Goal: Check status: Check status

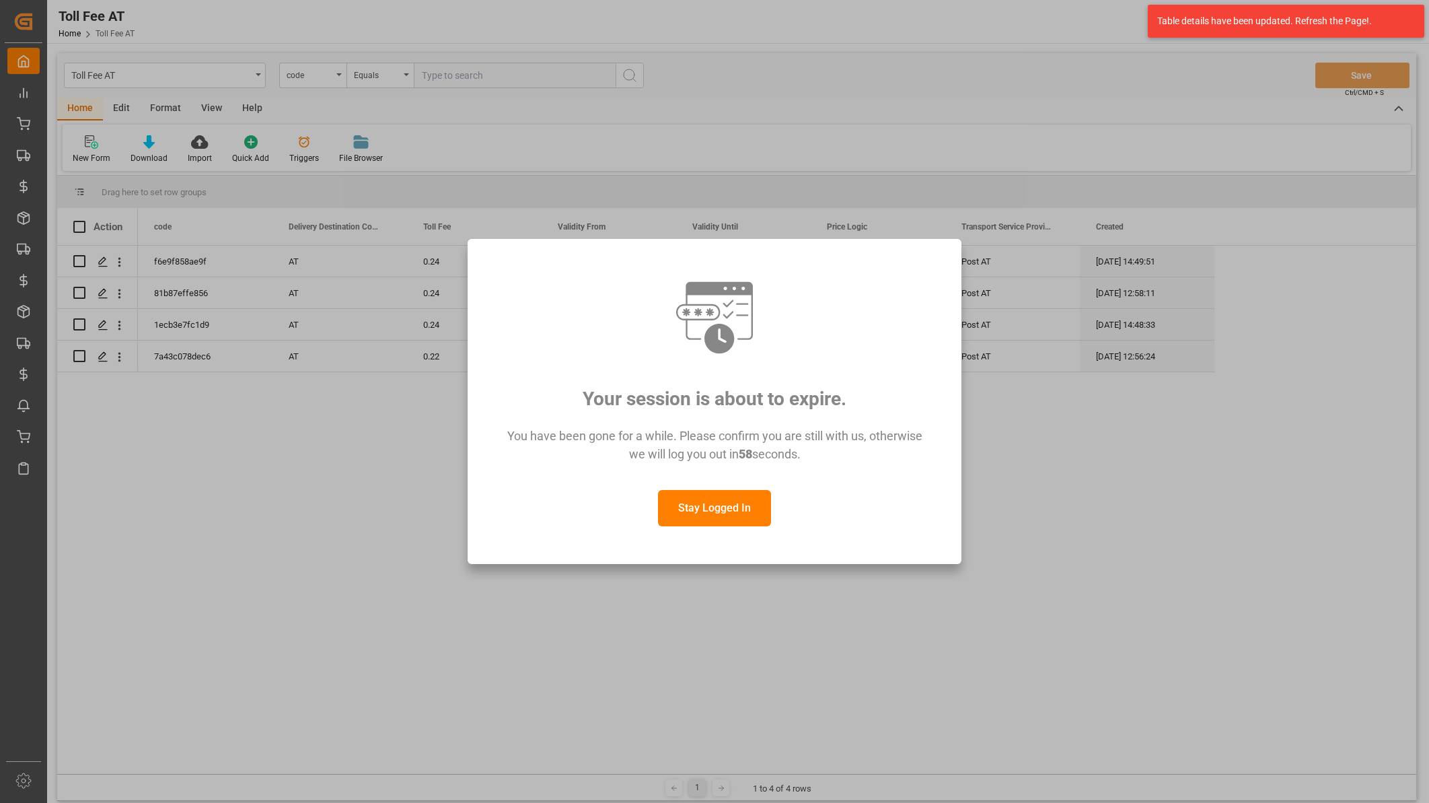
click at [731, 518] on button "Stay Logged In" at bounding box center [714, 508] width 113 height 36
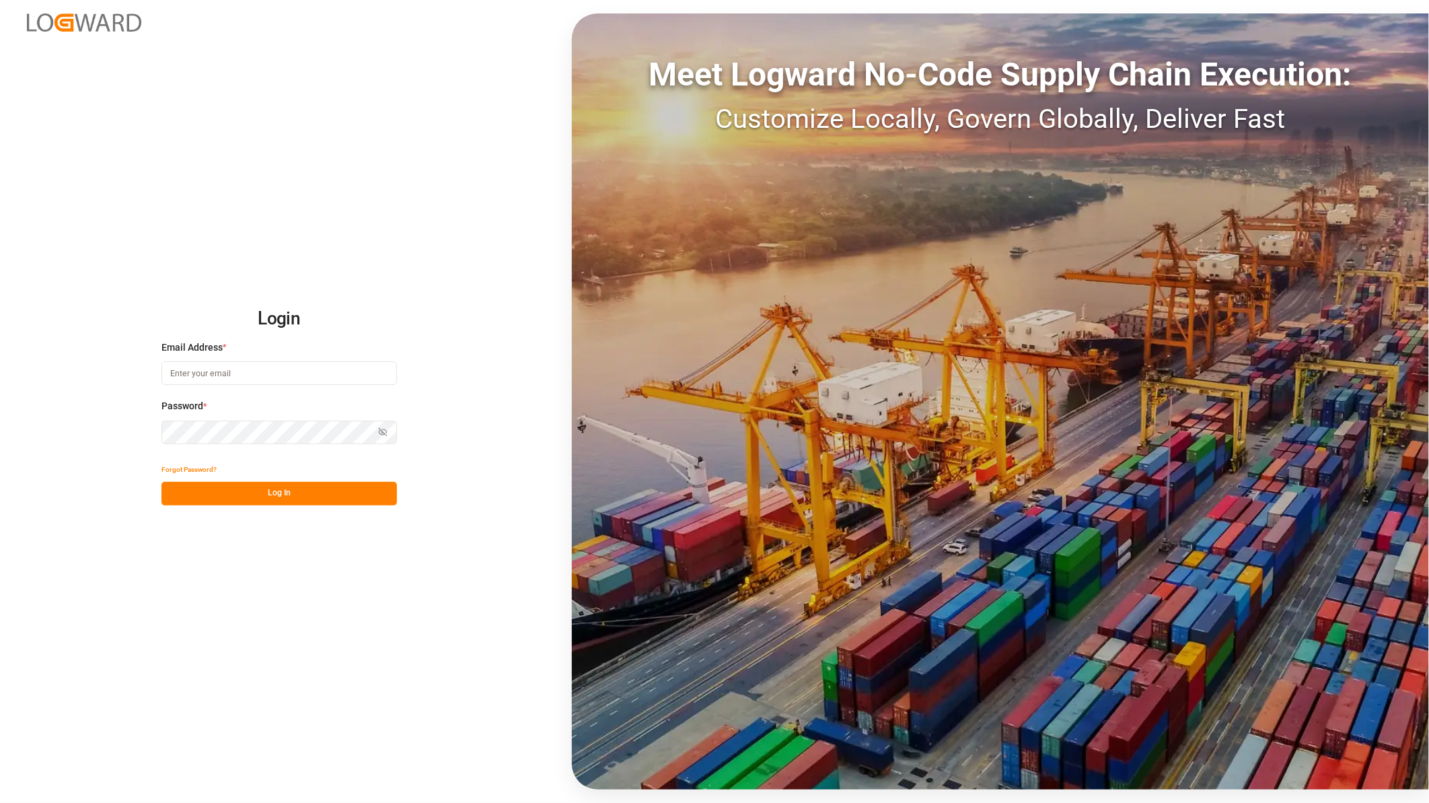
type input "[PERSON_NAME][EMAIL_ADDRESS][PERSON_NAME][DOMAIN_NAME]"
click at [276, 492] on button "Log In" at bounding box center [278, 494] width 235 height 24
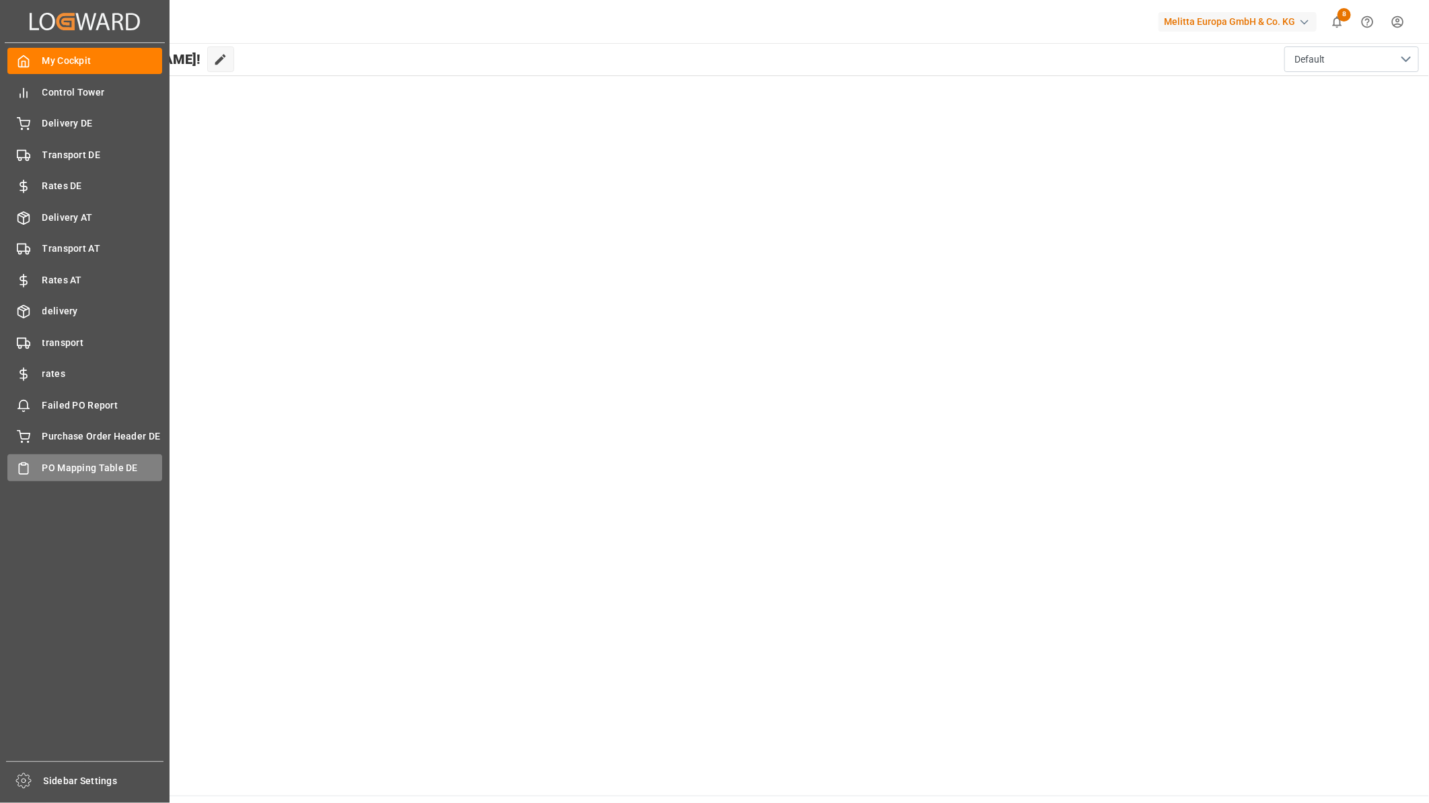
click at [45, 467] on span "PO Mapping Table DE" at bounding box center [102, 468] width 120 height 14
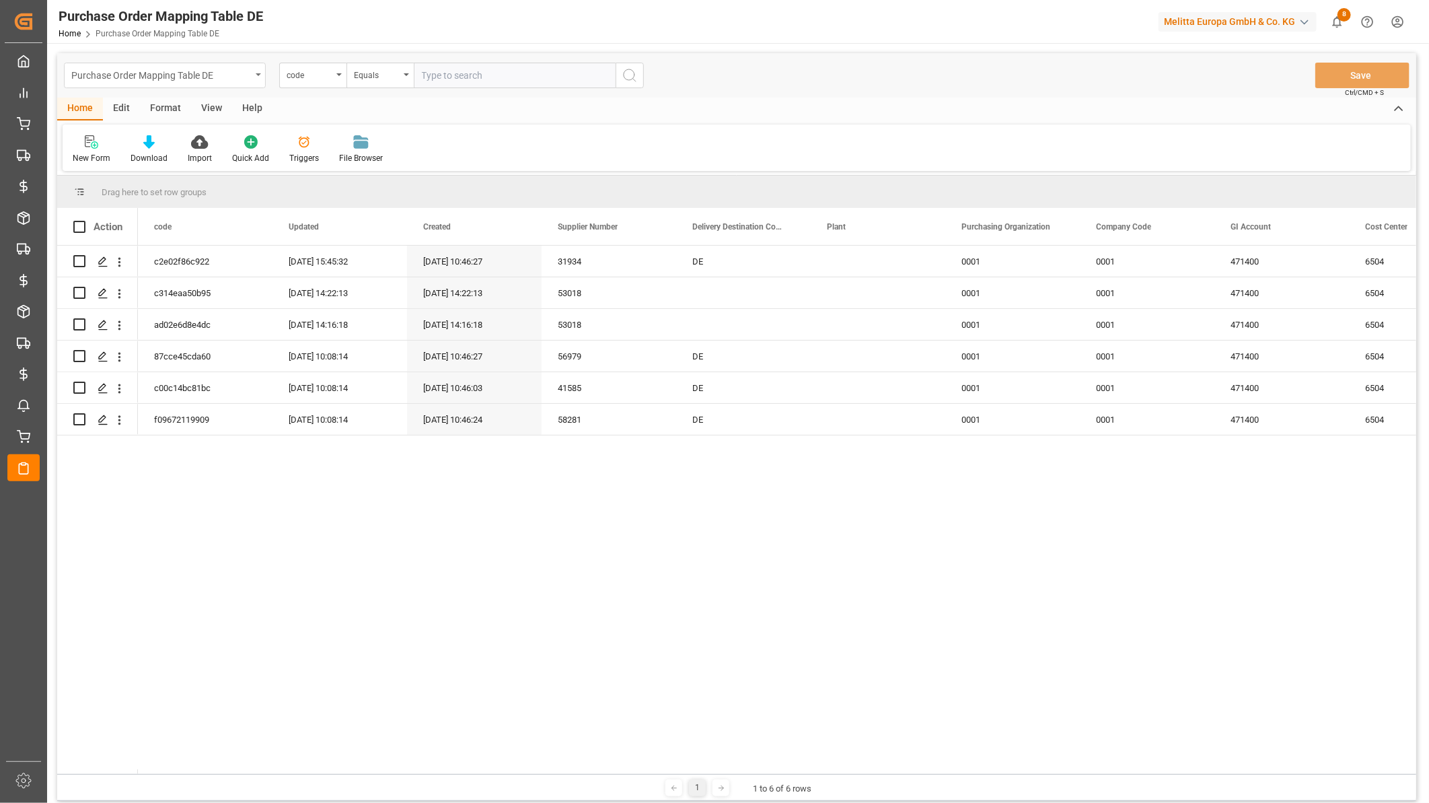
click at [199, 71] on div "Purchase Order Mapping Table DE" at bounding box center [161, 74] width 180 height 17
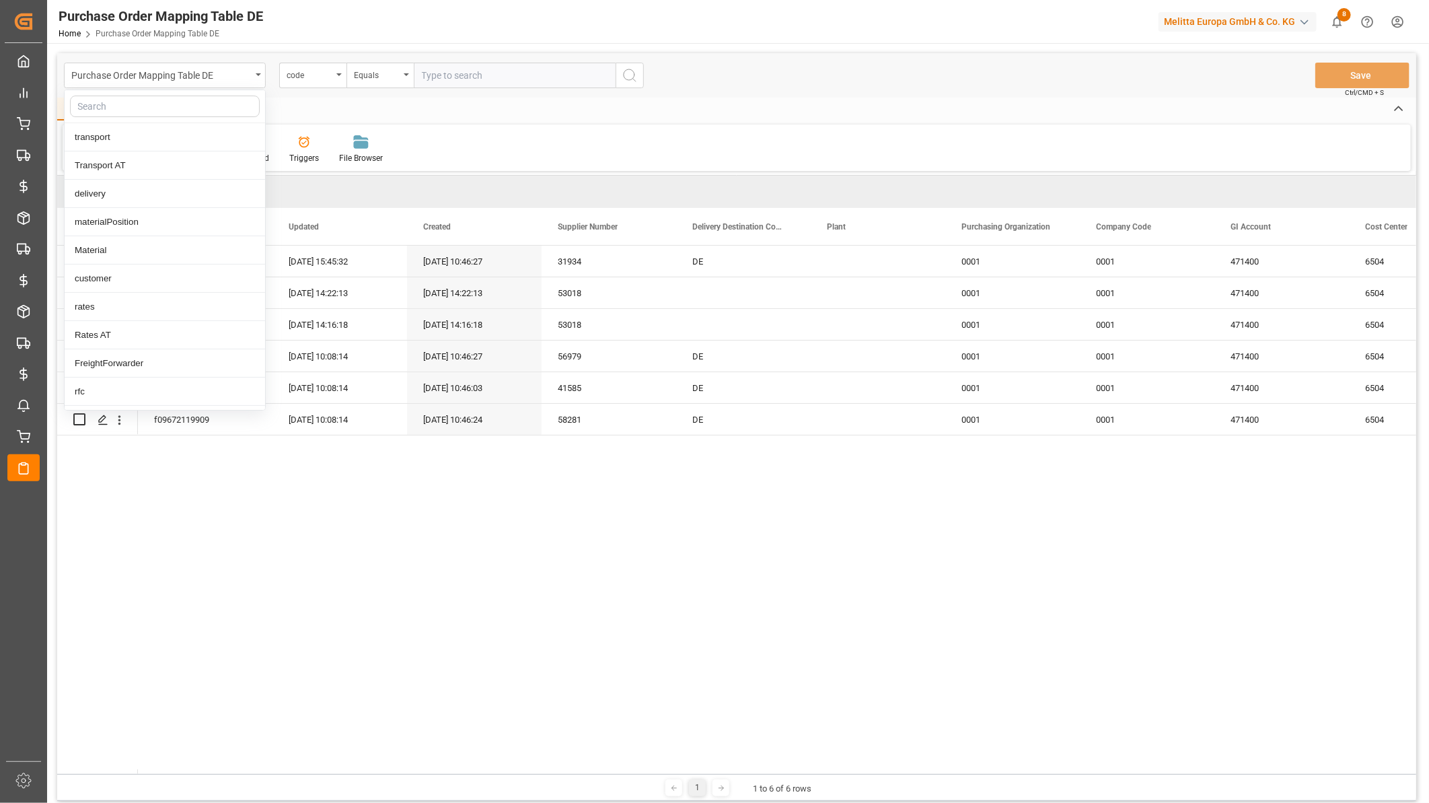
click at [163, 96] on input "text" at bounding box center [165, 107] width 190 height 22
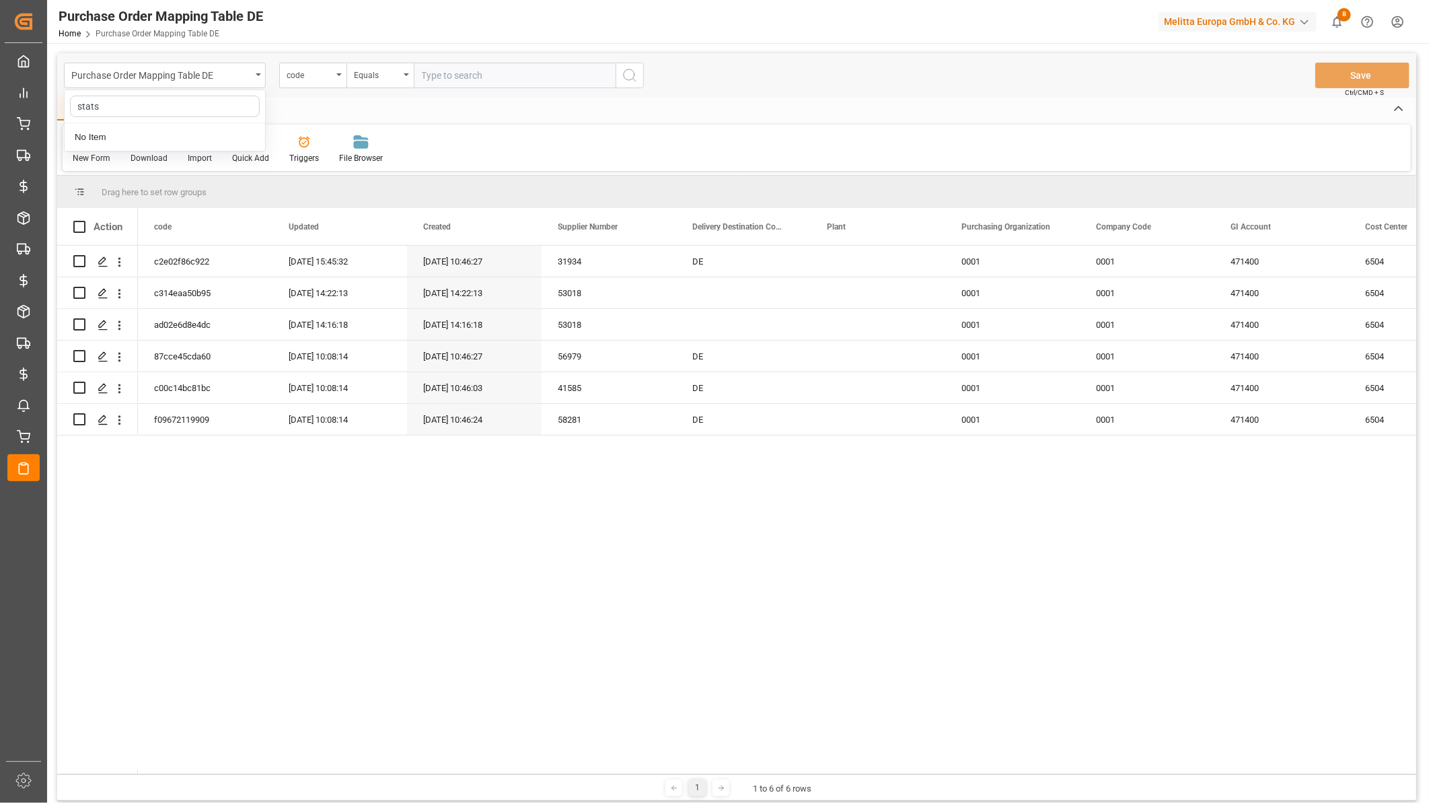
type input "stat"
click at [137, 246] on div "Transport Status AT" at bounding box center [165, 250] width 200 height 28
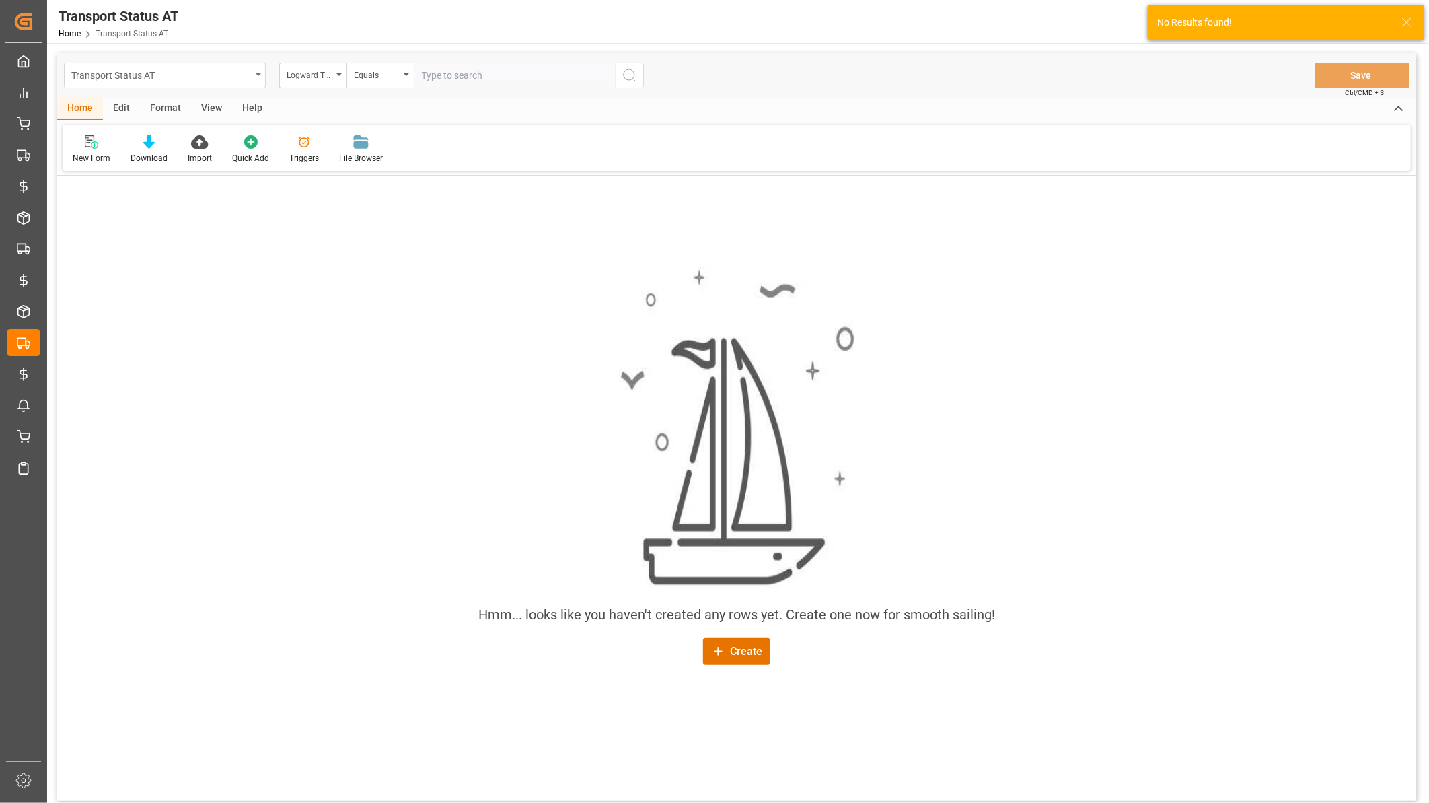
click at [133, 72] on div "Transport Status AT" at bounding box center [161, 74] width 180 height 17
click at [118, 98] on input "text" at bounding box center [165, 107] width 190 height 22
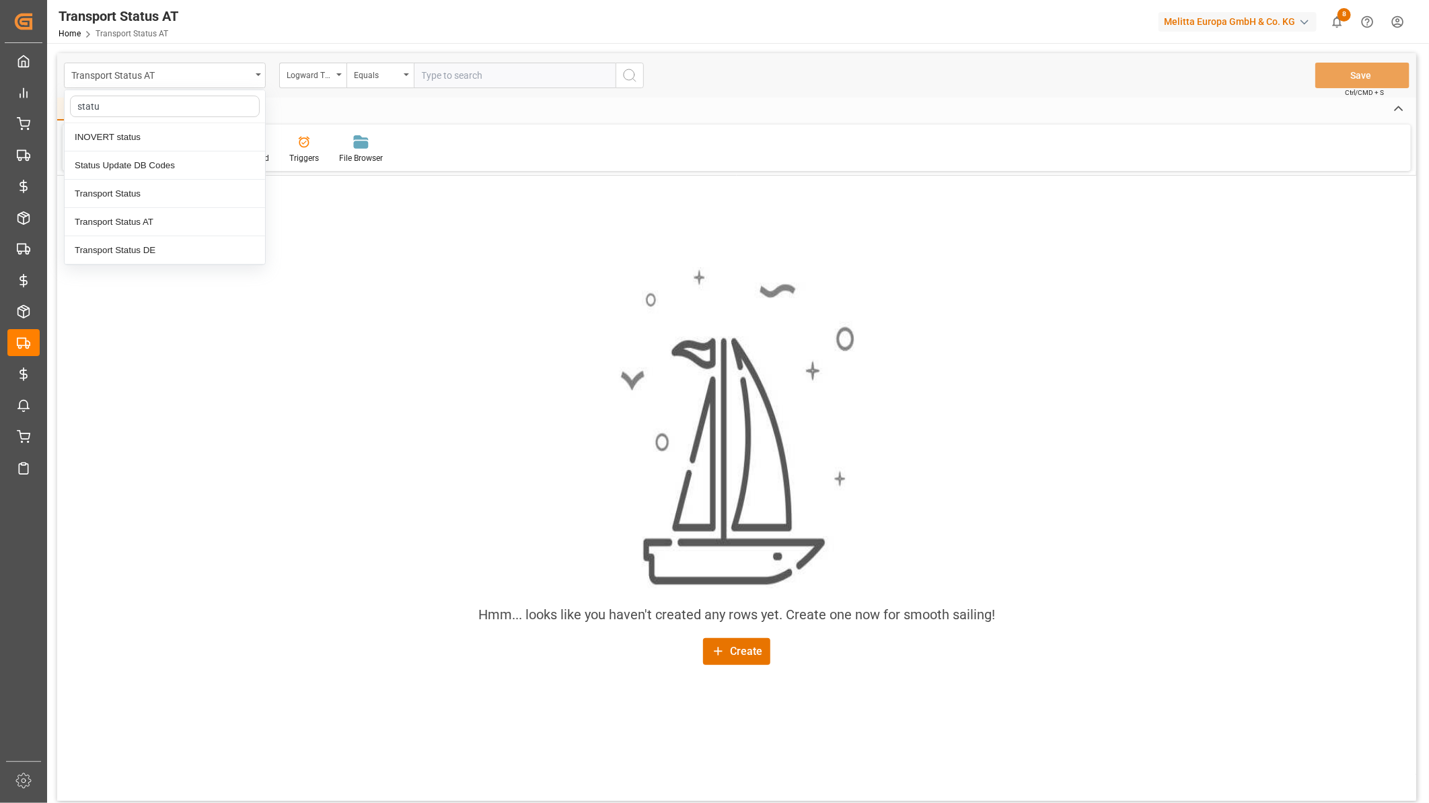
type input "status"
click at [135, 248] on div "Transport Status DE" at bounding box center [165, 250] width 200 height 28
